Goal: Task Accomplishment & Management: Use online tool/utility

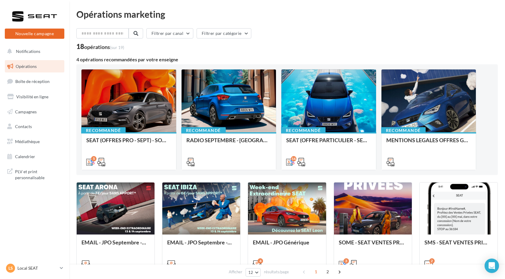
click at [46, 34] on button "Nouvelle campagne" at bounding box center [35, 34] width 60 height 10
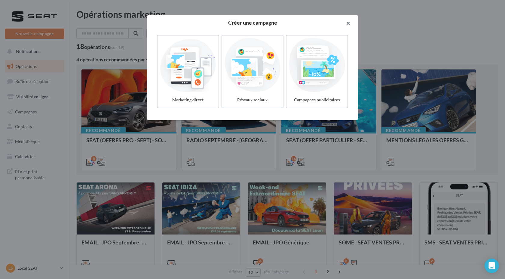
click at [348, 22] on button "button" at bounding box center [346, 24] width 24 height 18
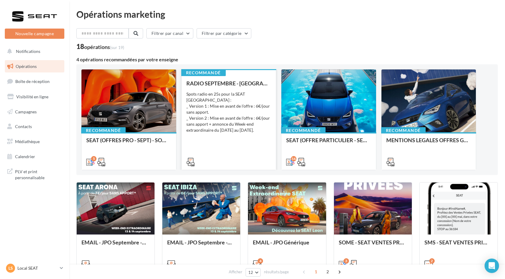
click at [190, 161] on icon at bounding box center [191, 162] width 8 height 8
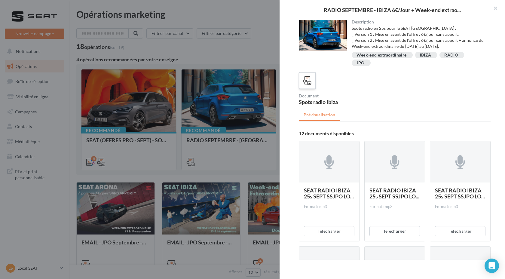
click at [303, 83] on icon at bounding box center [307, 80] width 9 height 9
click at [311, 82] on icon at bounding box center [307, 80] width 9 height 9
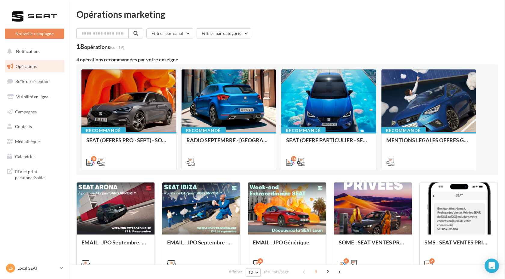
click at [57, 35] on button "Nouvelle campagne" at bounding box center [35, 34] width 60 height 10
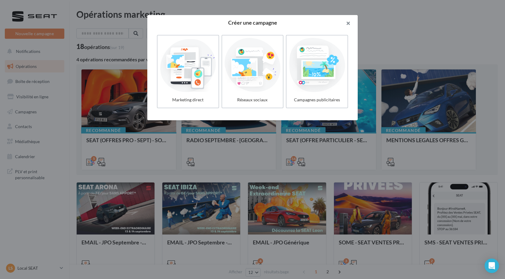
click at [349, 23] on button "button" at bounding box center [346, 24] width 24 height 18
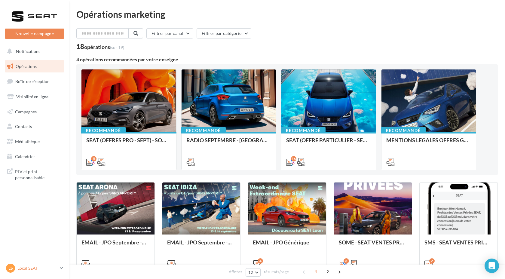
click at [54, 271] on p "Local SEAT" at bounding box center [37, 268] width 40 height 6
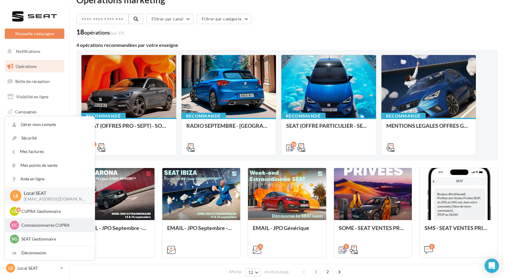
scroll to position [16, 0]
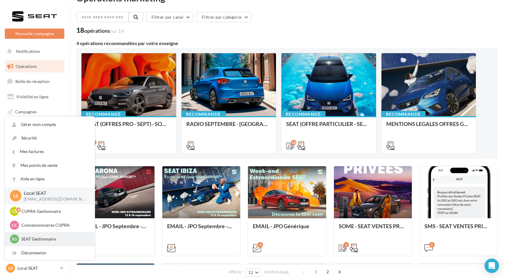
click at [45, 237] on p "SEAT Gestionnaire" at bounding box center [54, 239] width 66 height 6
